Goal: Task Accomplishment & Management: Use online tool/utility

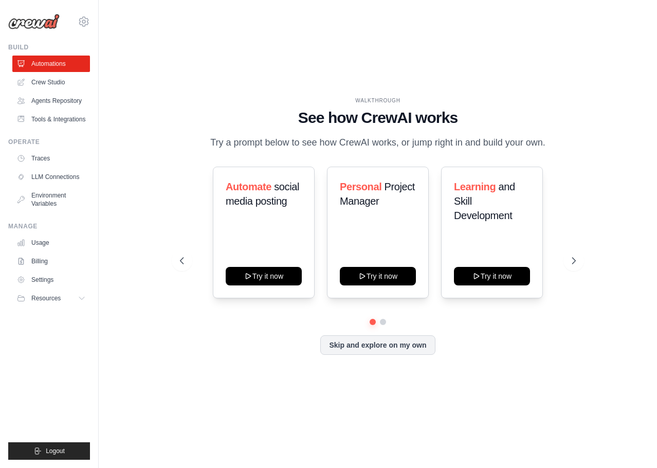
drag, startPoint x: 371, startPoint y: 278, endPoint x: 253, endPoint y: 345, distance: 135.7
click at [253, 345] on div "Skip and explore on my own" at bounding box center [378, 345] width 396 height 20
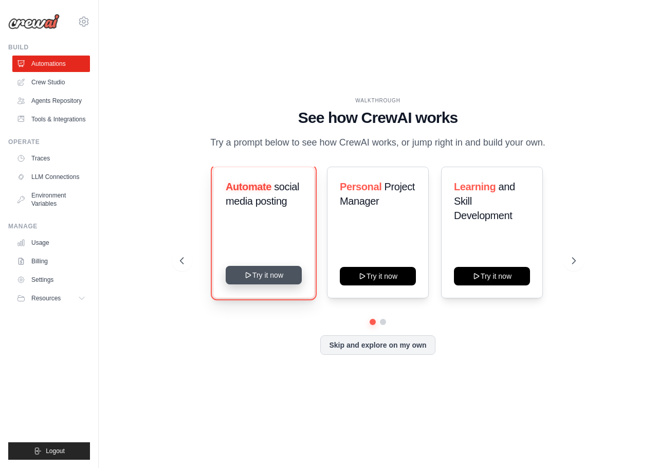
click at [268, 273] on button "Try it now" at bounding box center [264, 275] width 76 height 19
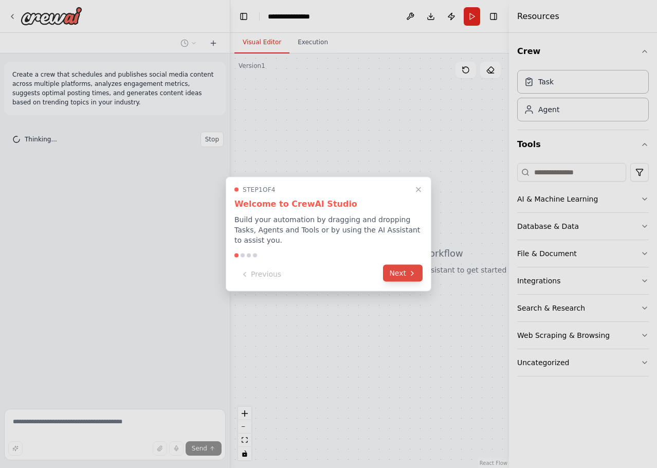
click at [407, 269] on button "Next" at bounding box center [403, 273] width 40 height 17
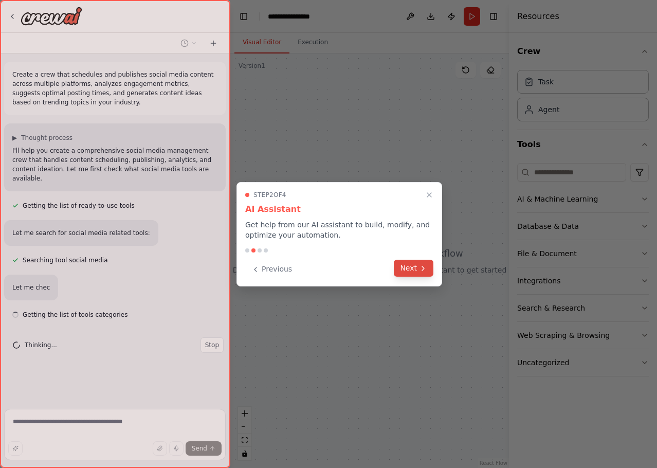
click at [404, 269] on button "Next" at bounding box center [414, 268] width 40 height 17
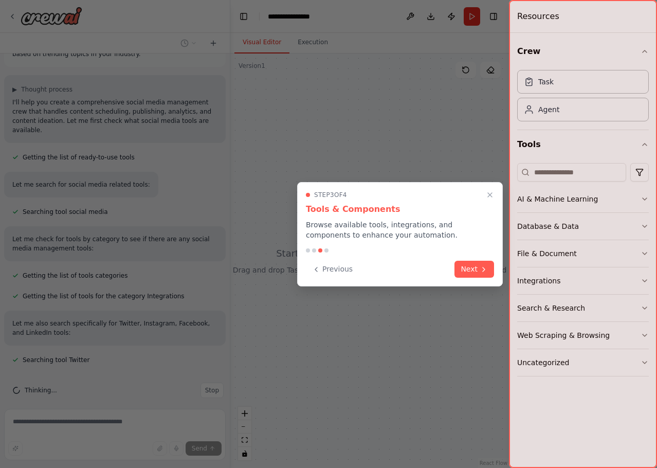
scroll to position [69, 0]
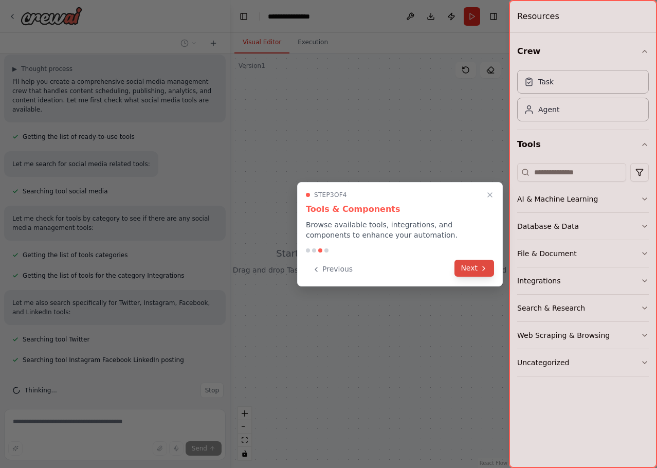
click at [478, 268] on button "Next" at bounding box center [475, 268] width 40 height 17
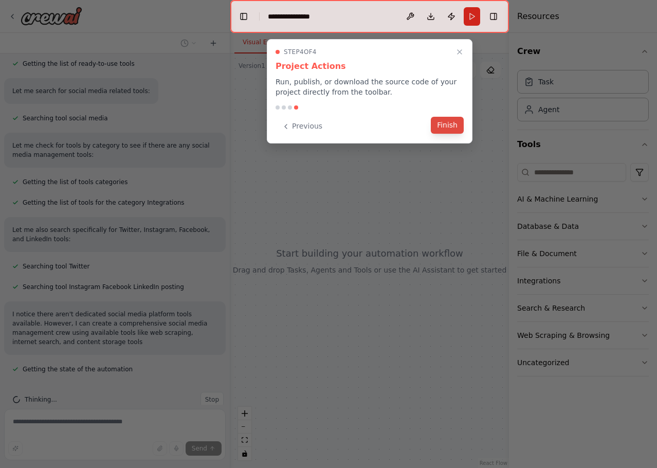
scroll to position [151, 0]
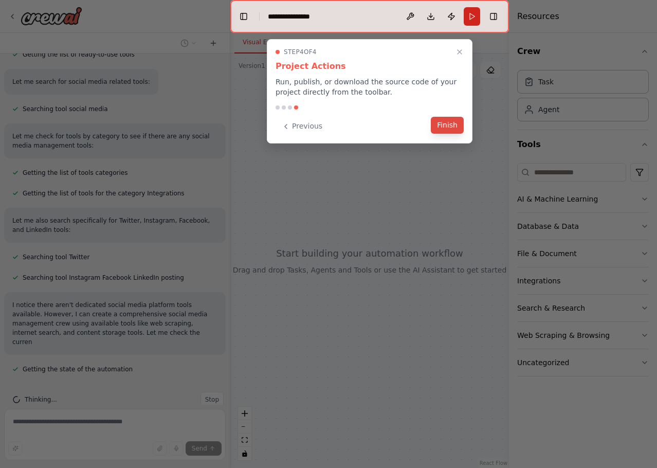
click at [447, 124] on button "Finish" at bounding box center [447, 125] width 33 height 17
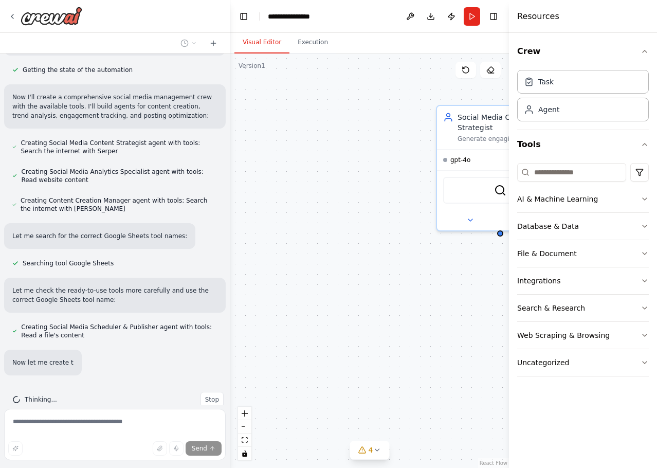
scroll to position [471, 0]
